Goal: Task Accomplishment & Management: Manage account settings

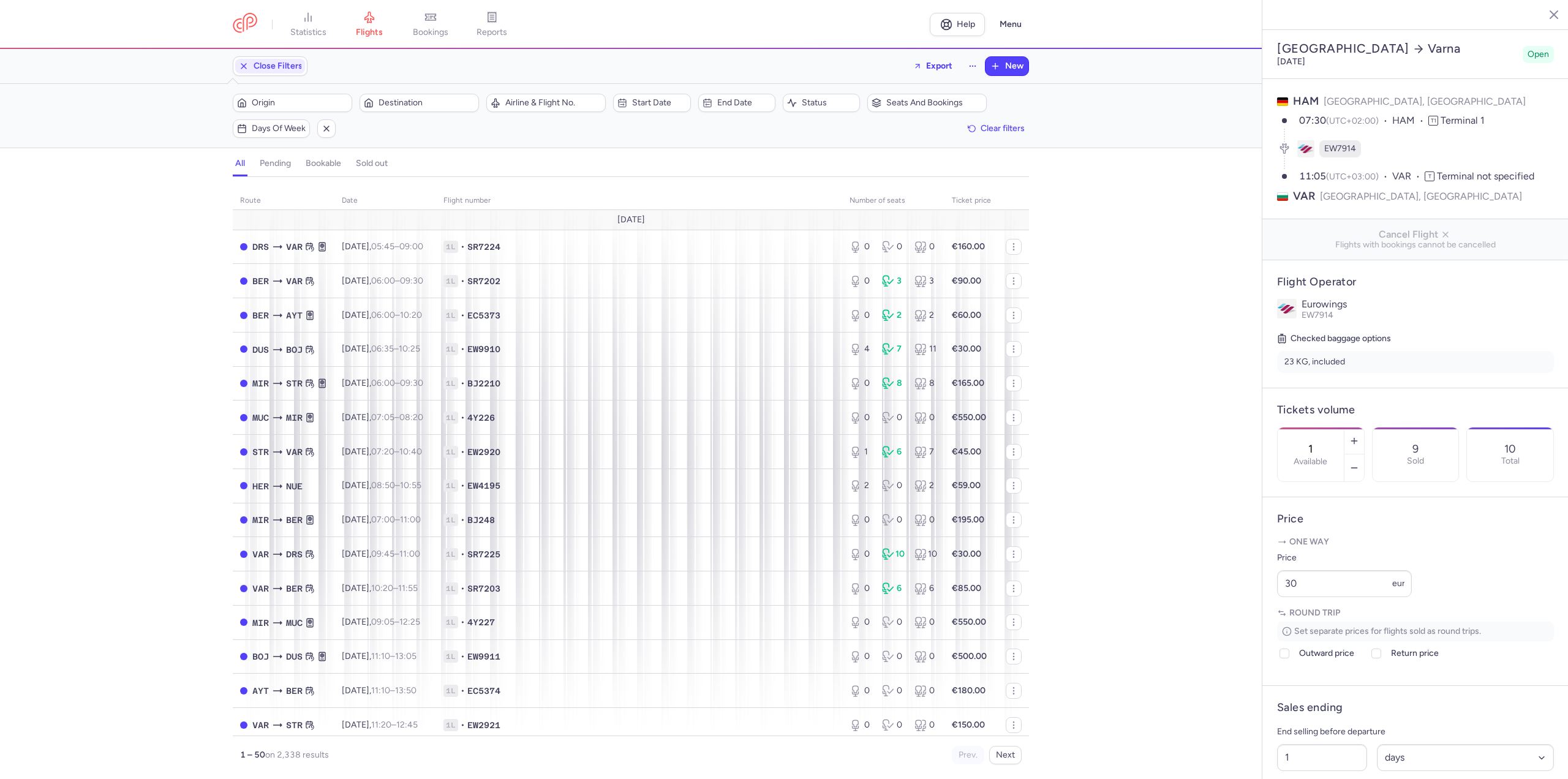
select select "days"
click at [1358, 436] on icon "button" at bounding box center [1354, 441] width 10 height 10
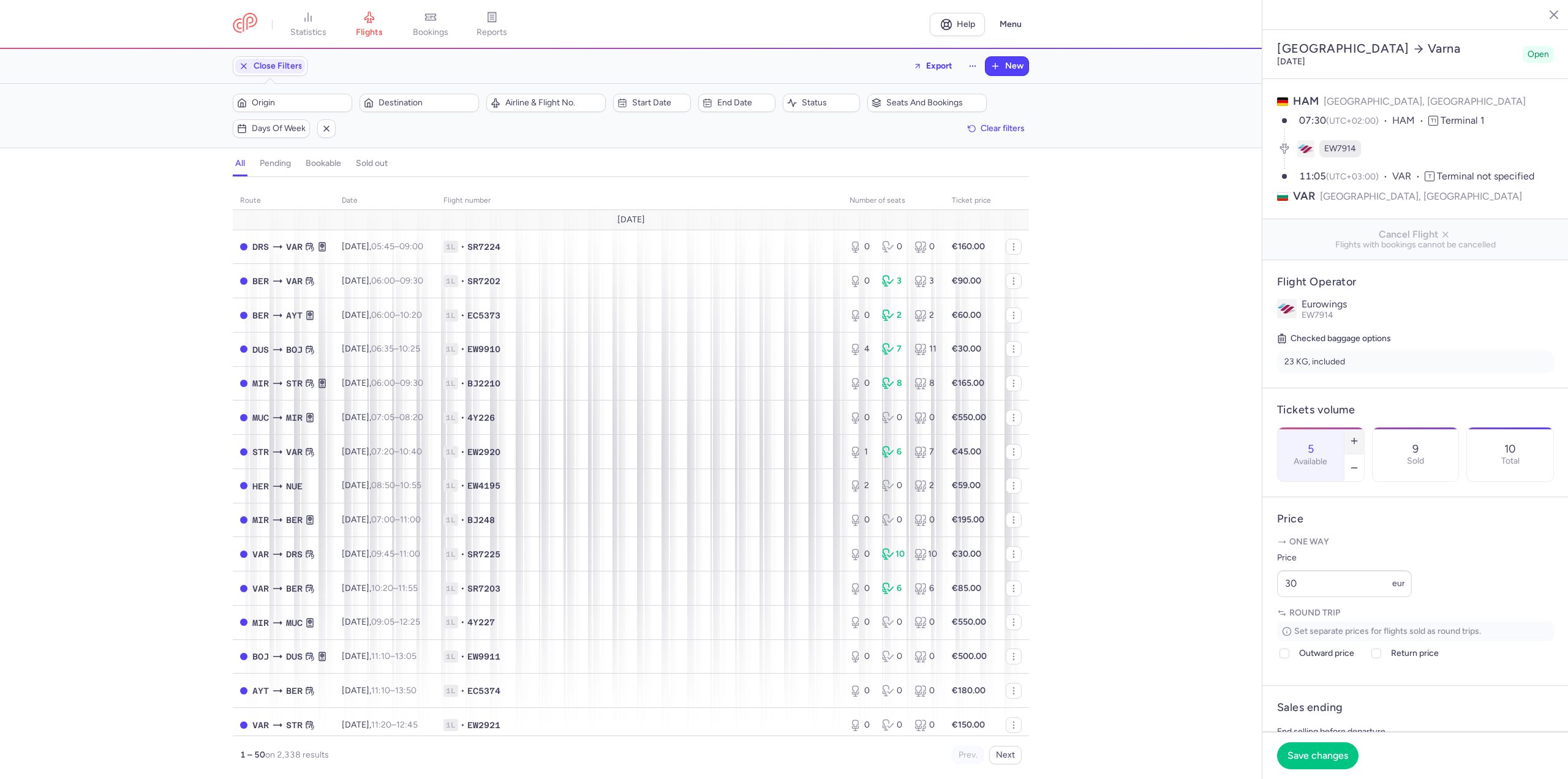
click at [1358, 436] on icon "button" at bounding box center [1354, 441] width 10 height 10
click at [1335, 762] on button "Save changes" at bounding box center [1317, 755] width 81 height 27
click at [1358, 463] on icon "button" at bounding box center [1354, 468] width 10 height 10
type input "6"
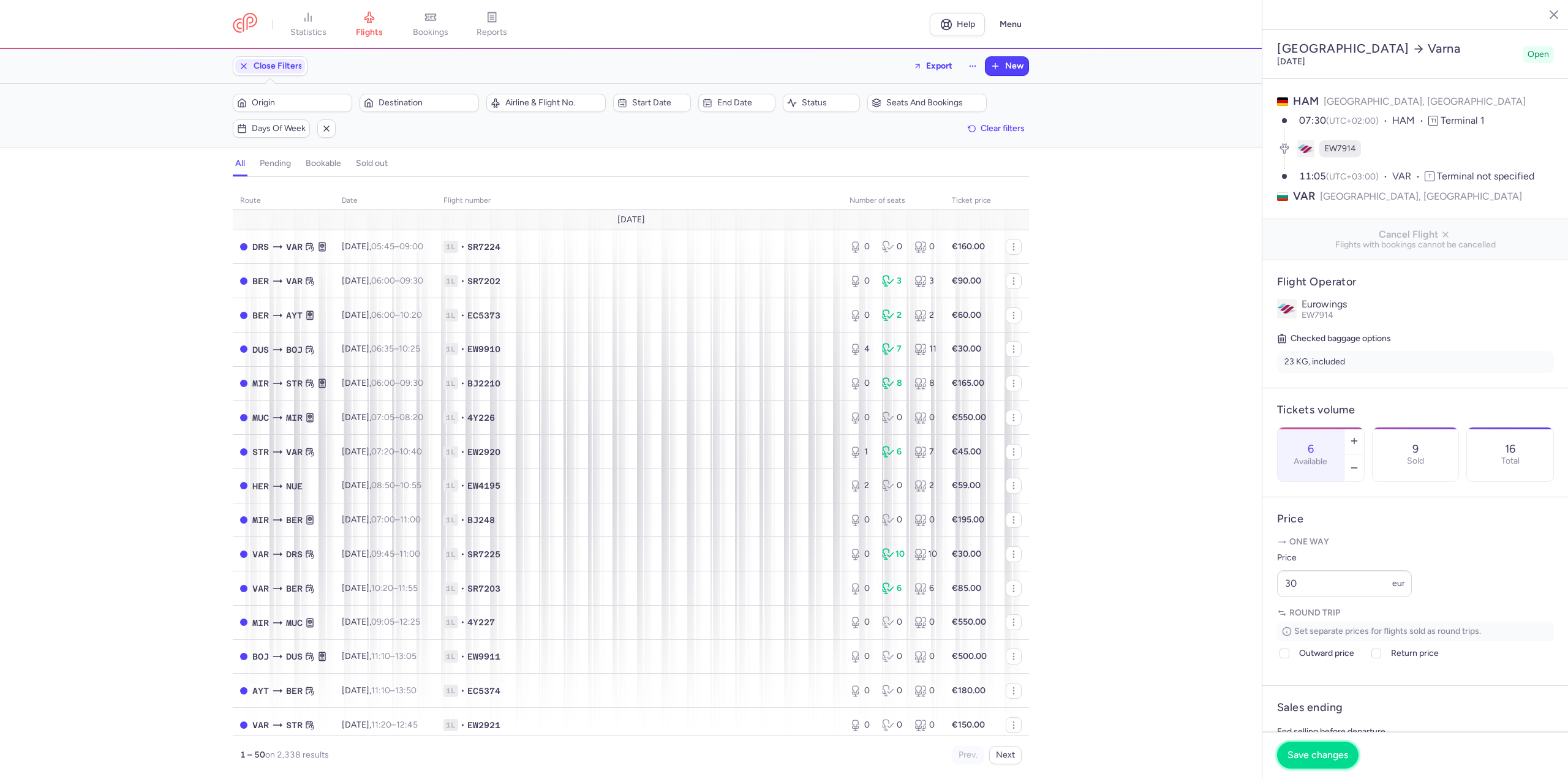
click at [1314, 760] on span "Save changes" at bounding box center [1318, 754] width 61 height 11
